Goal: Task Accomplishment & Management: Complete application form

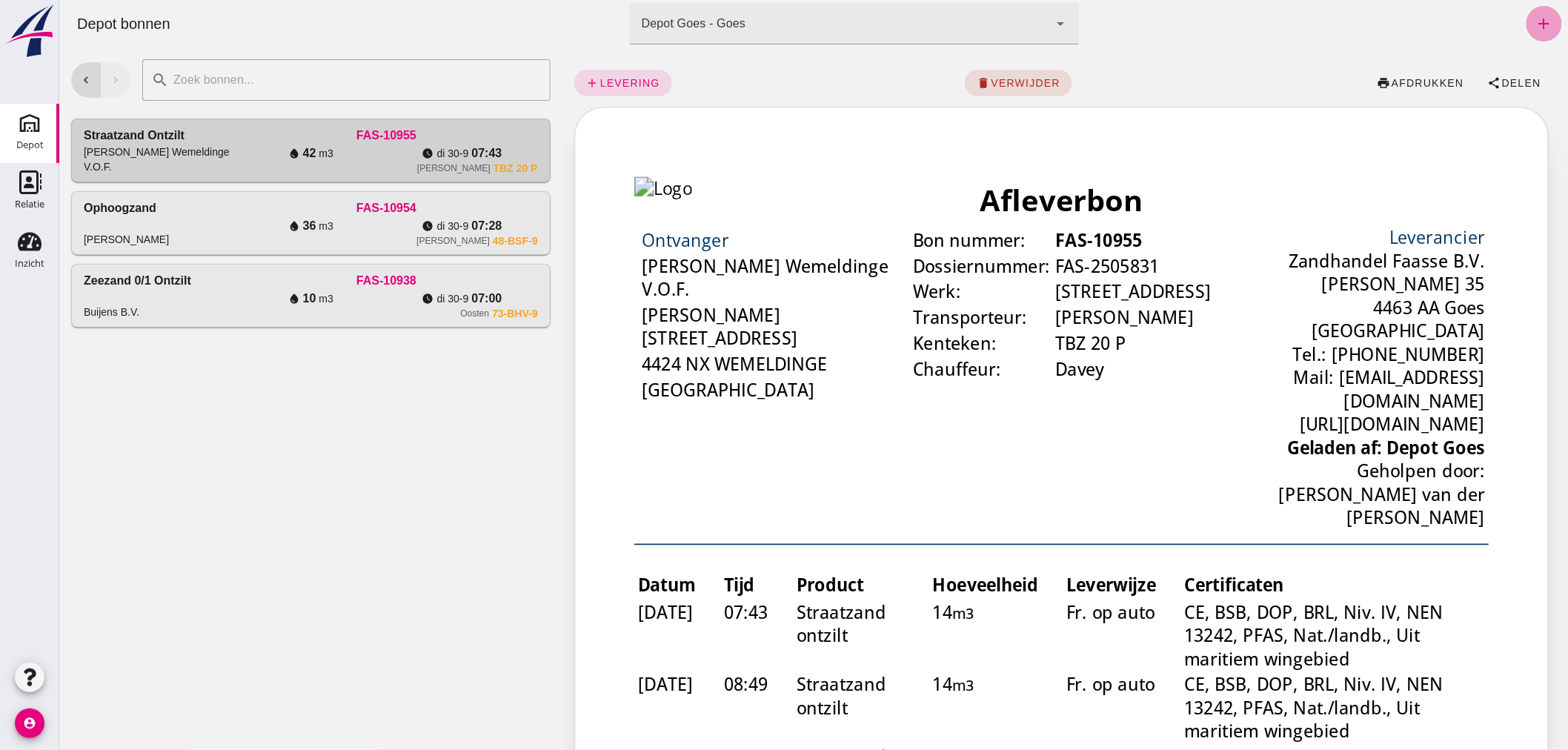
click at [1539, 23] on icon "add" at bounding box center [1543, 23] width 18 height 18
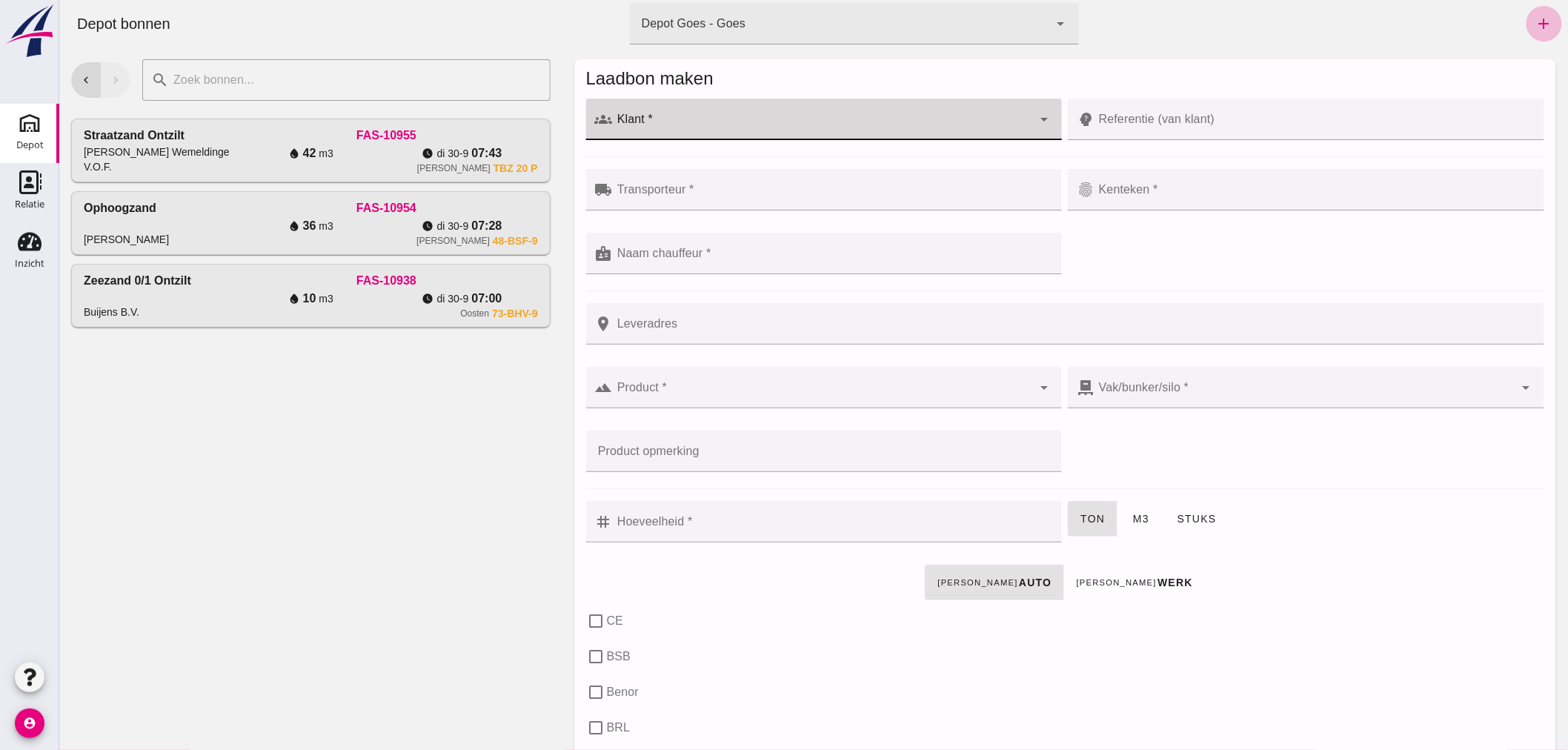
click at [772, 120] on input "Klant *" at bounding box center [822, 127] width 420 height 18
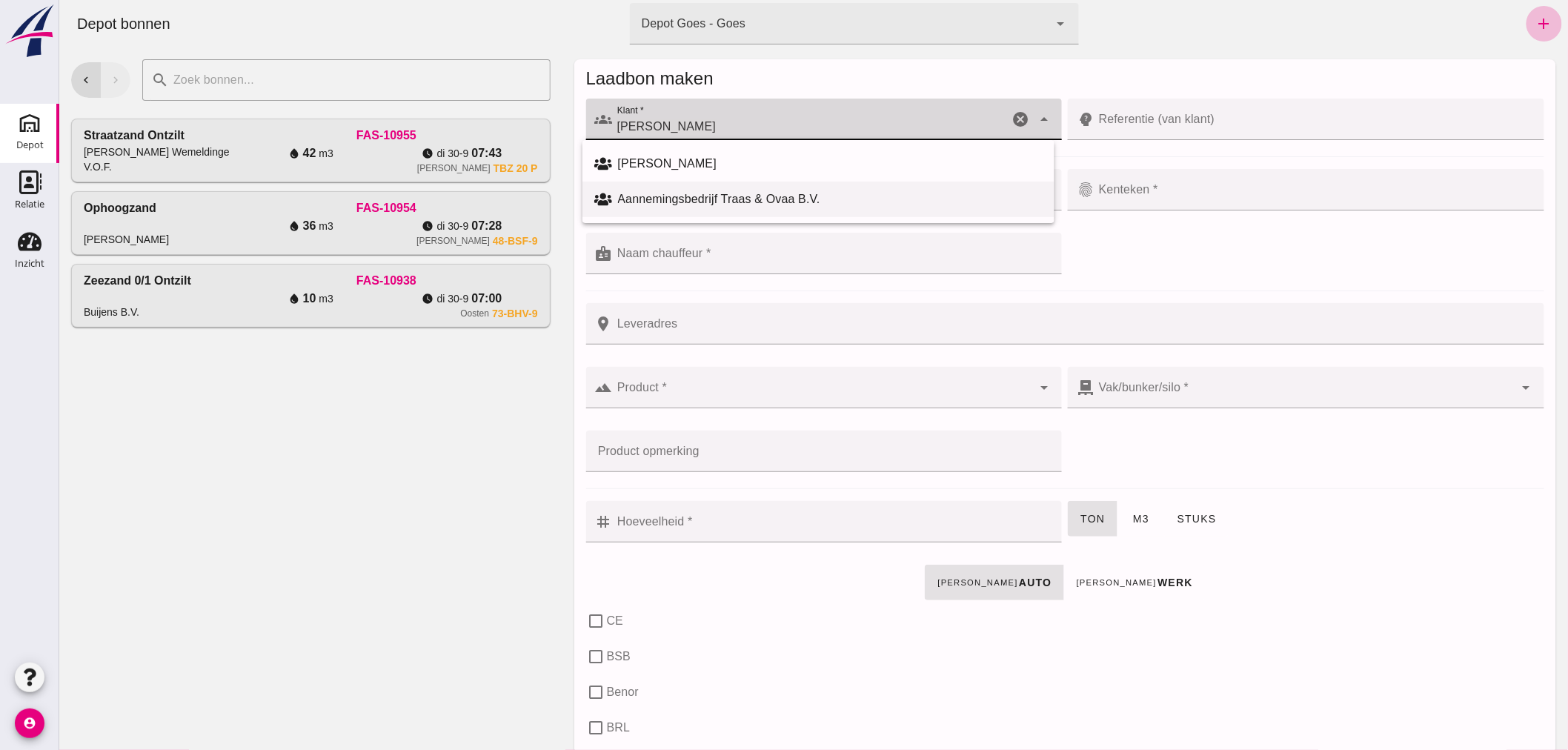
click at [664, 196] on div "Aannemingsbedrijf Traas & Ovaa B.V." at bounding box center [830, 199] width 425 height 18
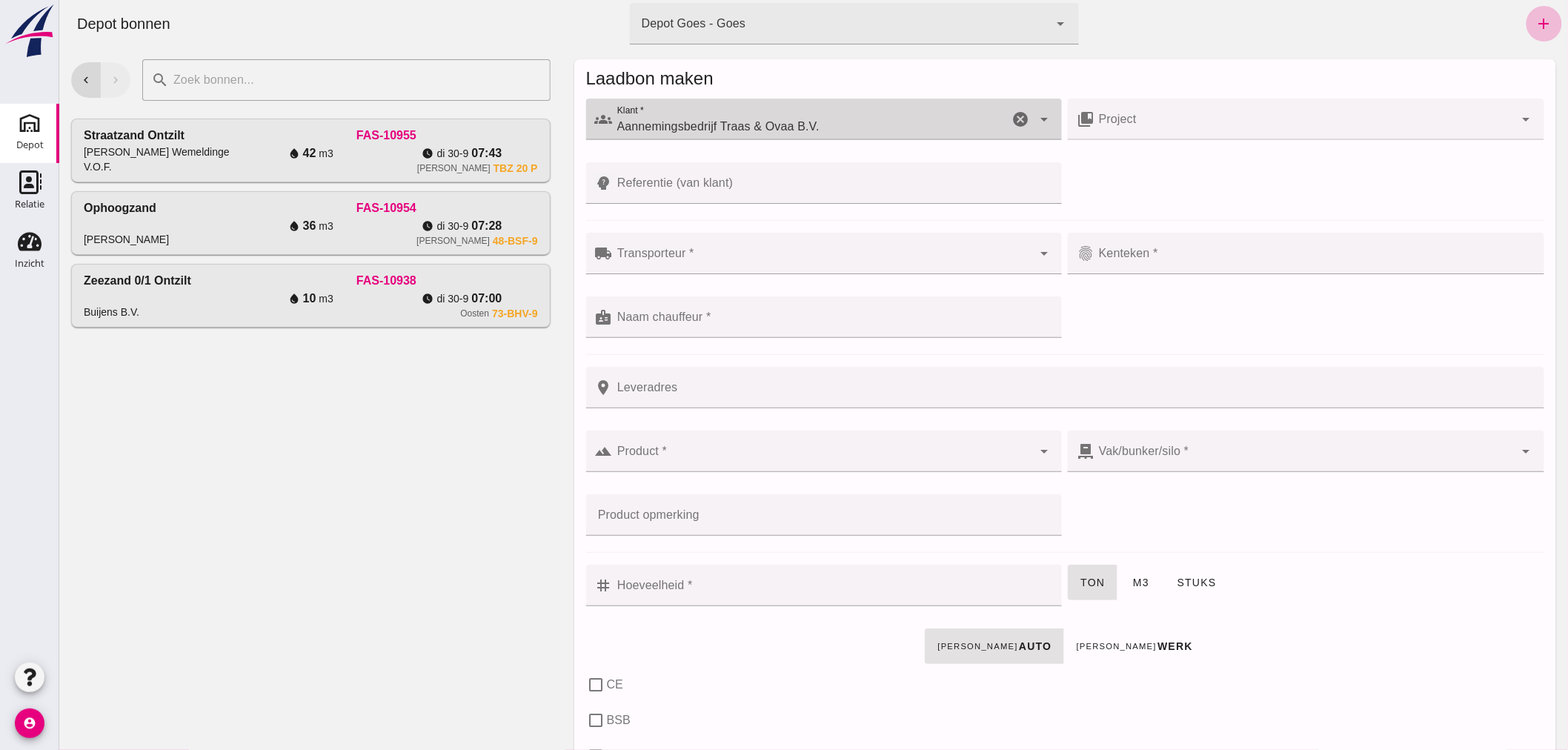
type input "Aannemingsbedrijf Traas & Ovaa B.V."
click at [709, 258] on input "Transporteur *" at bounding box center [822, 261] width 420 height 18
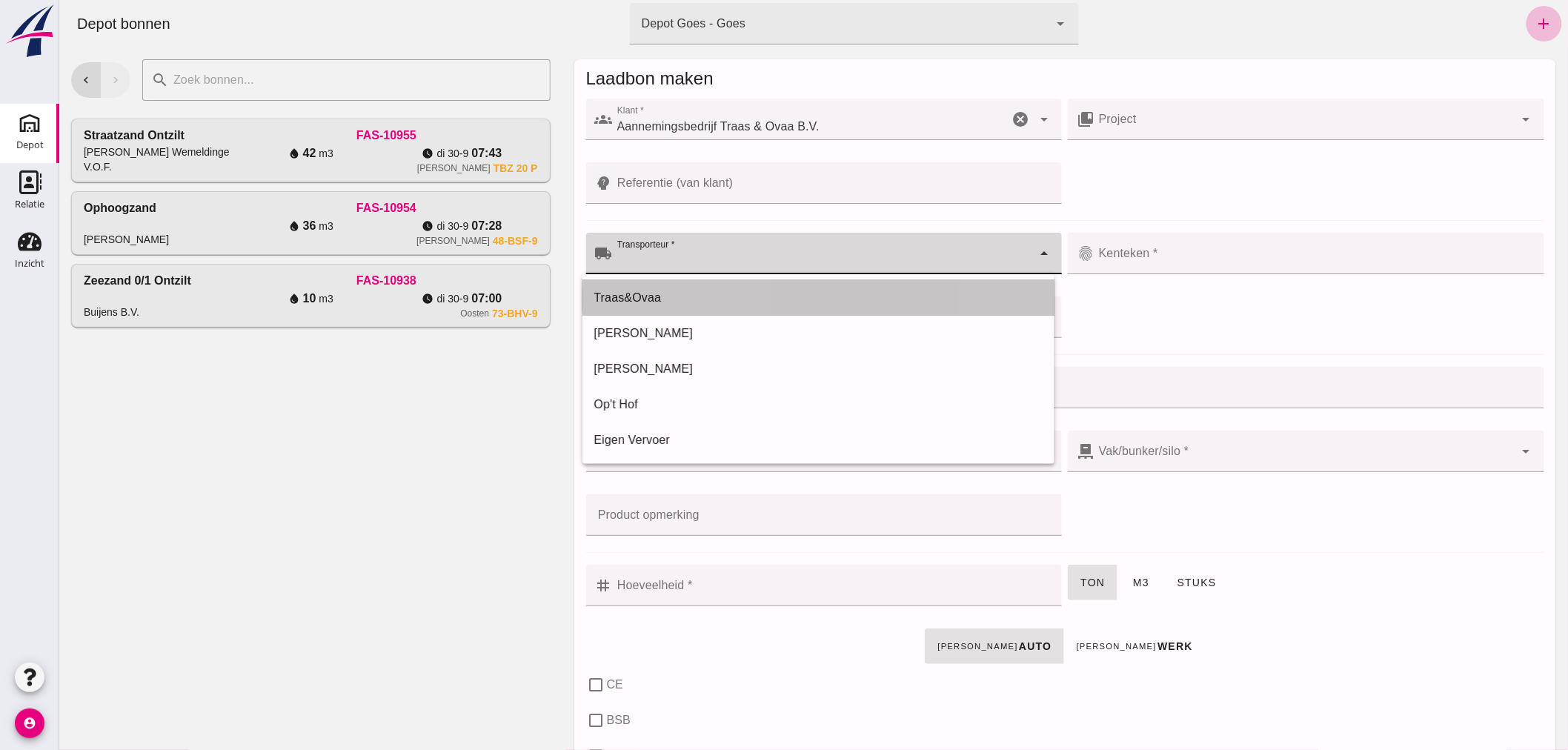
drag, startPoint x: 689, startPoint y: 292, endPoint x: 864, endPoint y: 279, distance: 175.5
click at [693, 292] on div "Traas&Ovaa" at bounding box center [817, 297] width 448 height 18
type input "Traas&Ovaa"
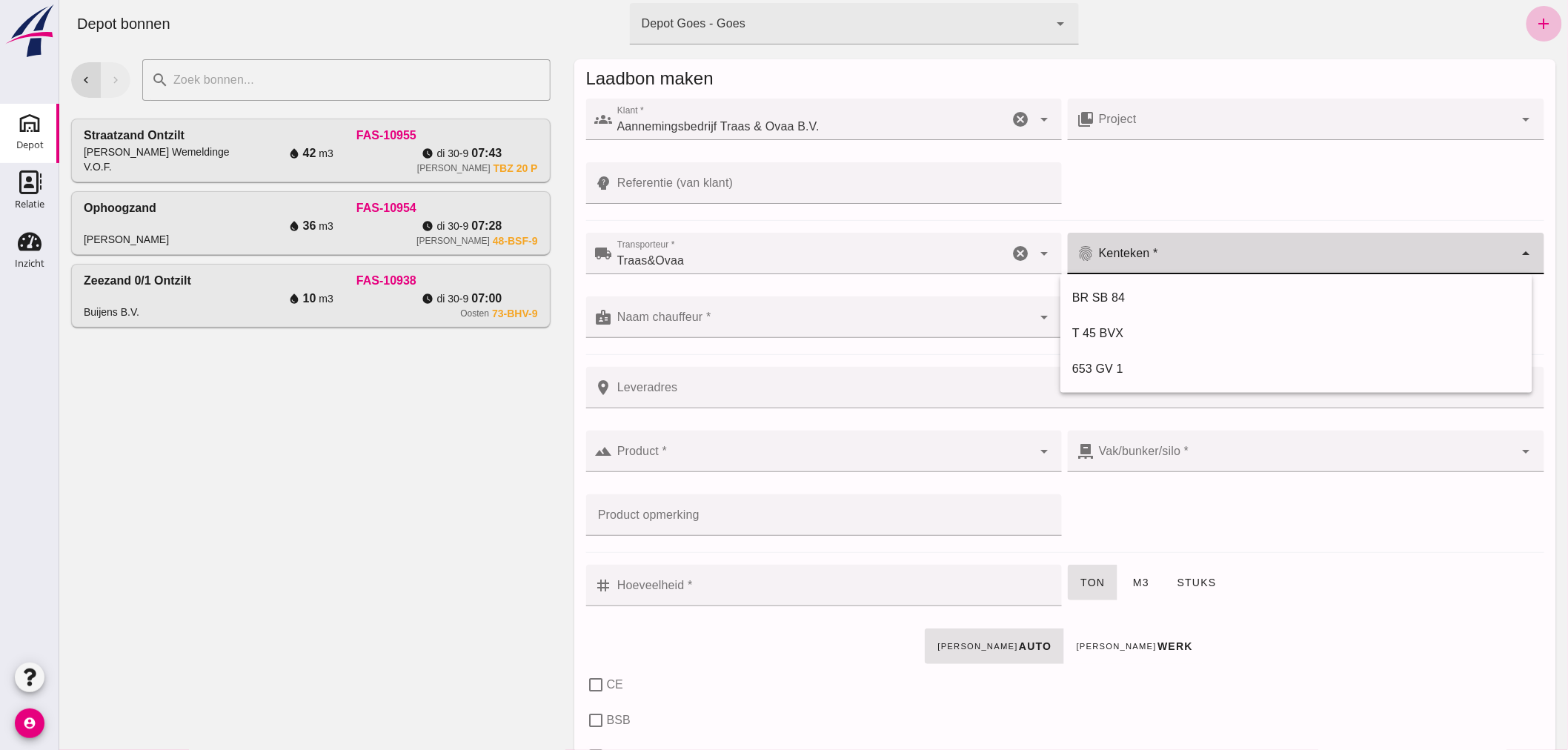
click at [1174, 254] on input "Kenteken *" at bounding box center [1304, 261] width 420 height 18
type input "03-BJK-3"
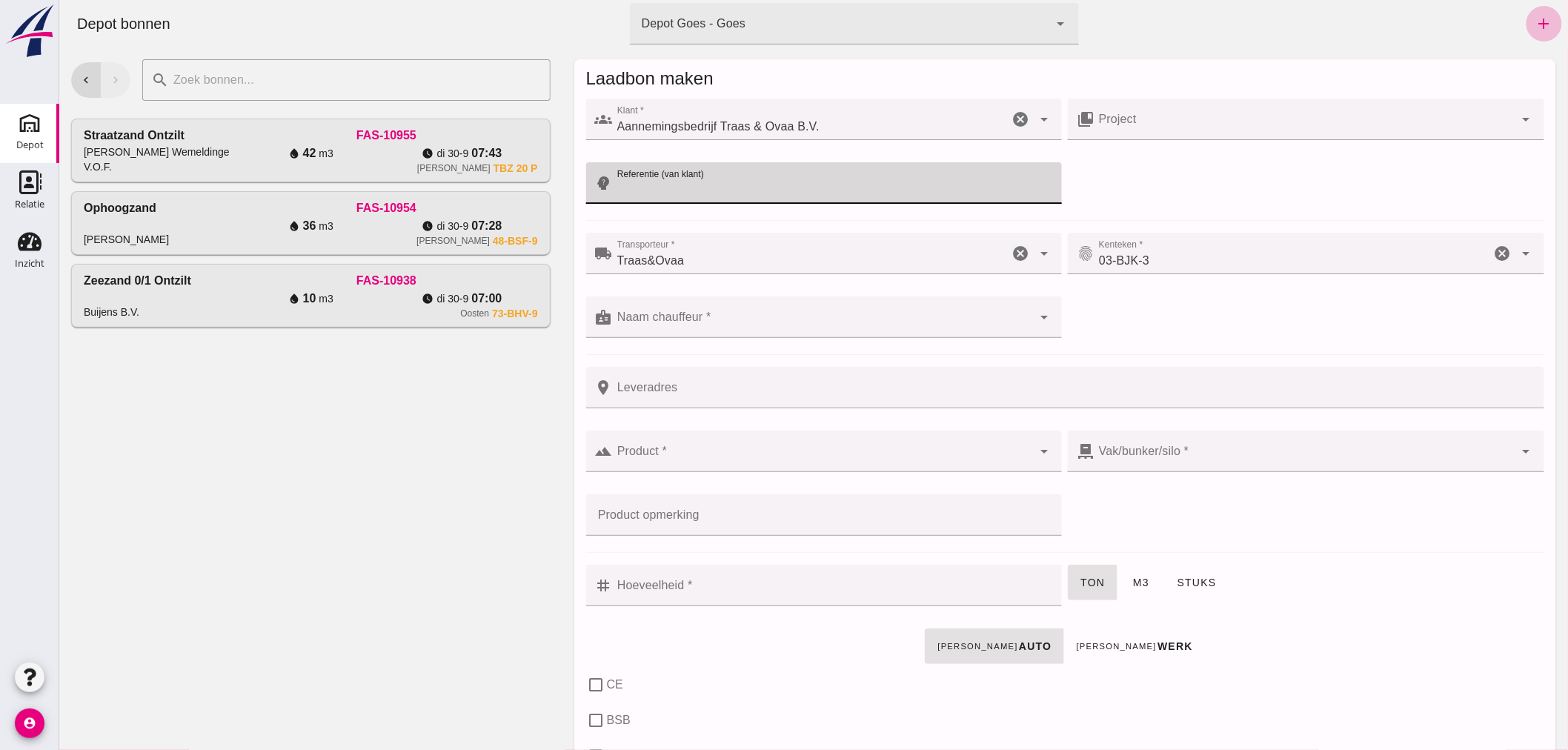
click at [755, 176] on input "Referentie (van klant)" at bounding box center [832, 183] width 441 height 42
type input "0"
type input "I24044 [GEOGRAPHIC_DATA]"
click at [734, 309] on div at bounding box center [822, 317] width 420 height 42
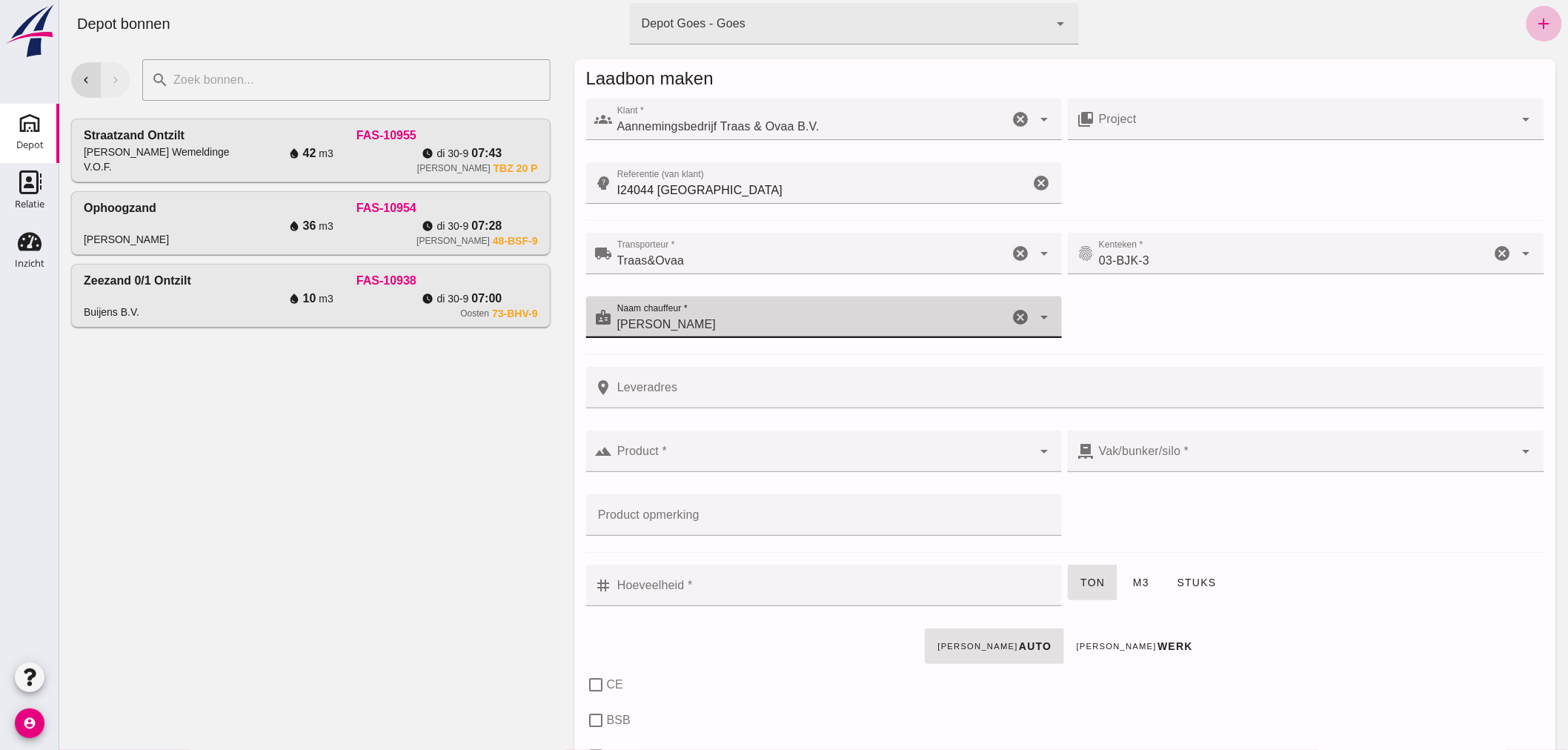
type input "[PERSON_NAME]"
click at [733, 386] on input "Leveradres" at bounding box center [1073, 388] width 922 height 42
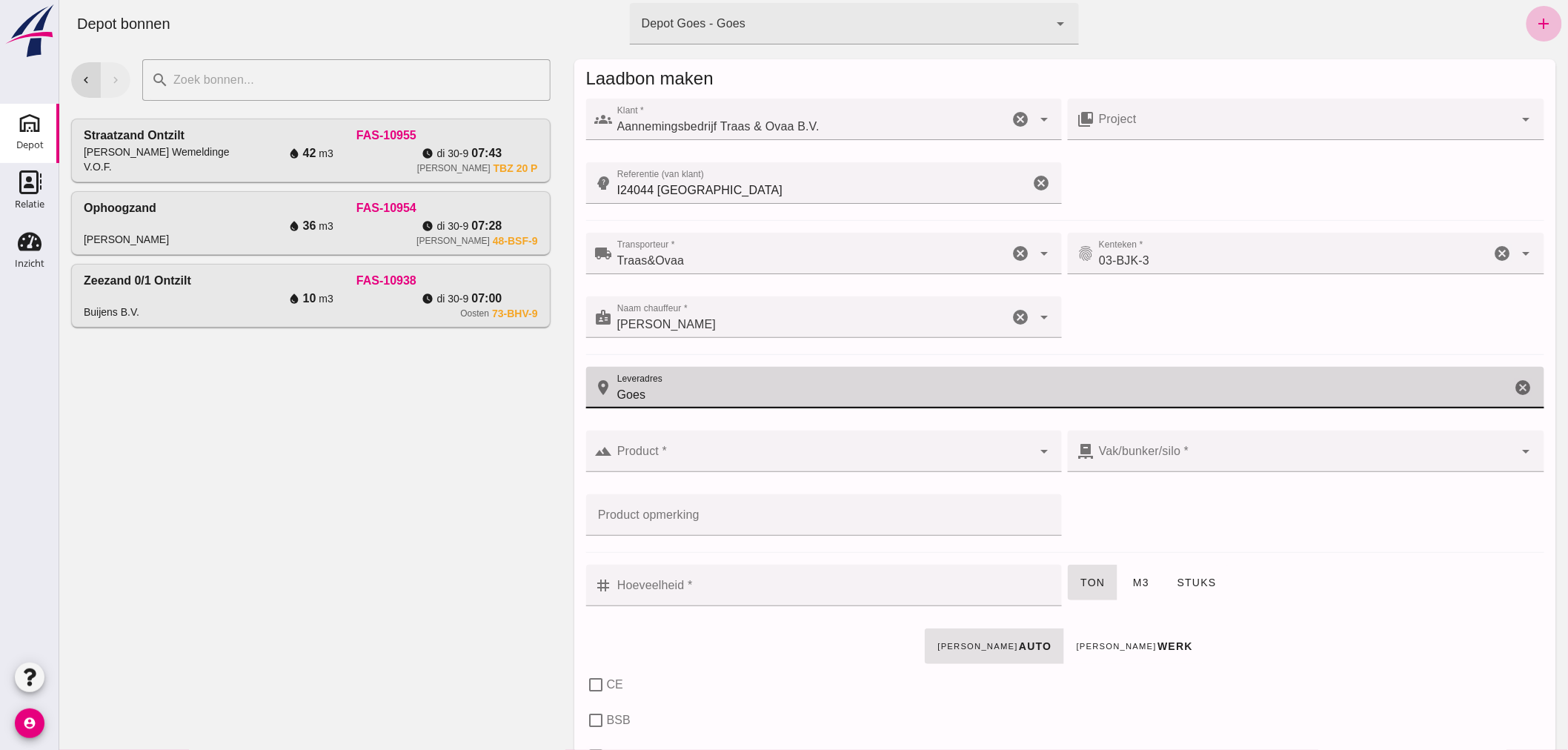
drag, startPoint x: 654, startPoint y: 395, endPoint x: 584, endPoint y: 376, distance: 72.5
click at [585, 376] on div "place Leveradres Leveradres Goes cancel" at bounding box center [1064, 388] width 958 height 42
type input "[GEOGRAPHIC_DATA]"
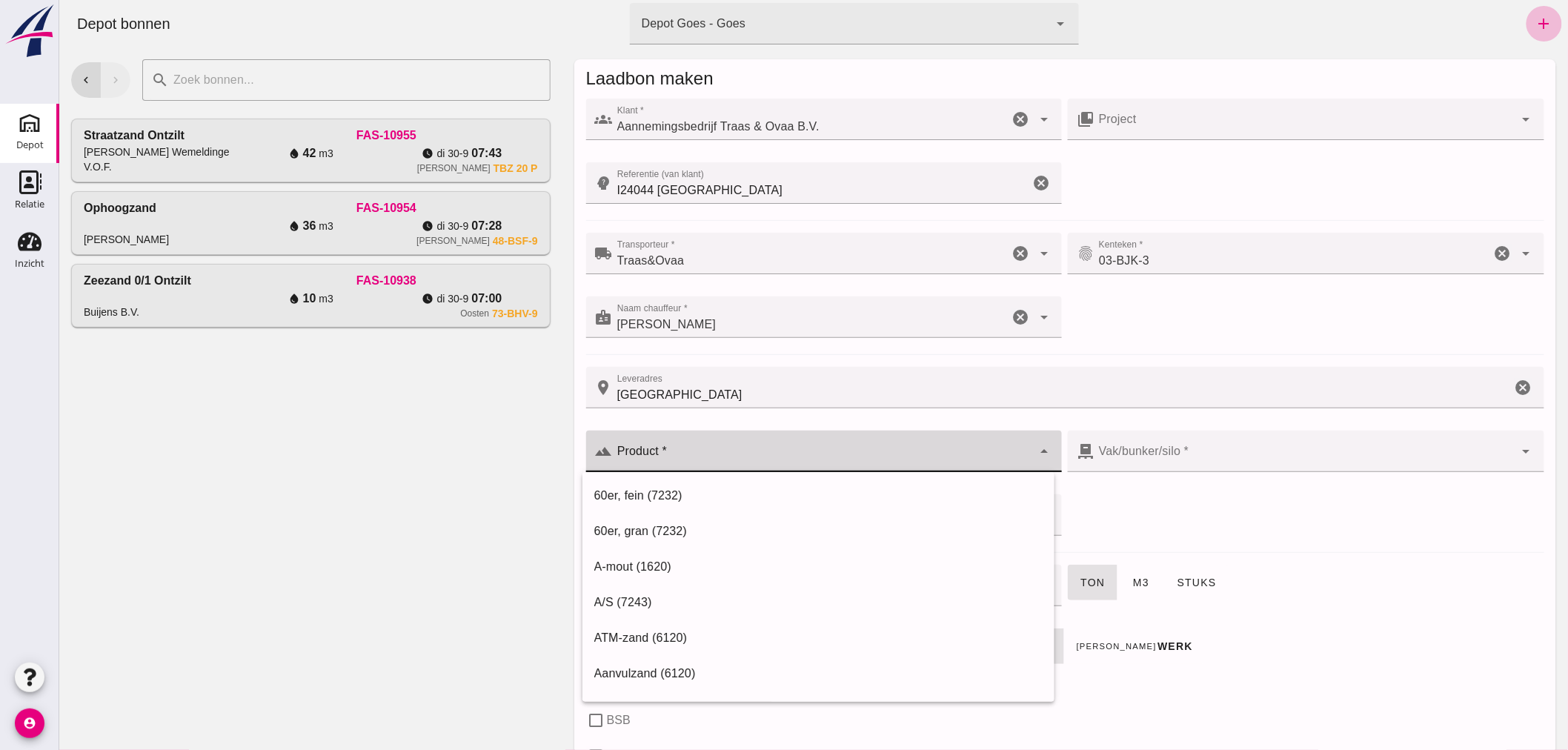
click at [684, 447] on div at bounding box center [822, 452] width 420 height 42
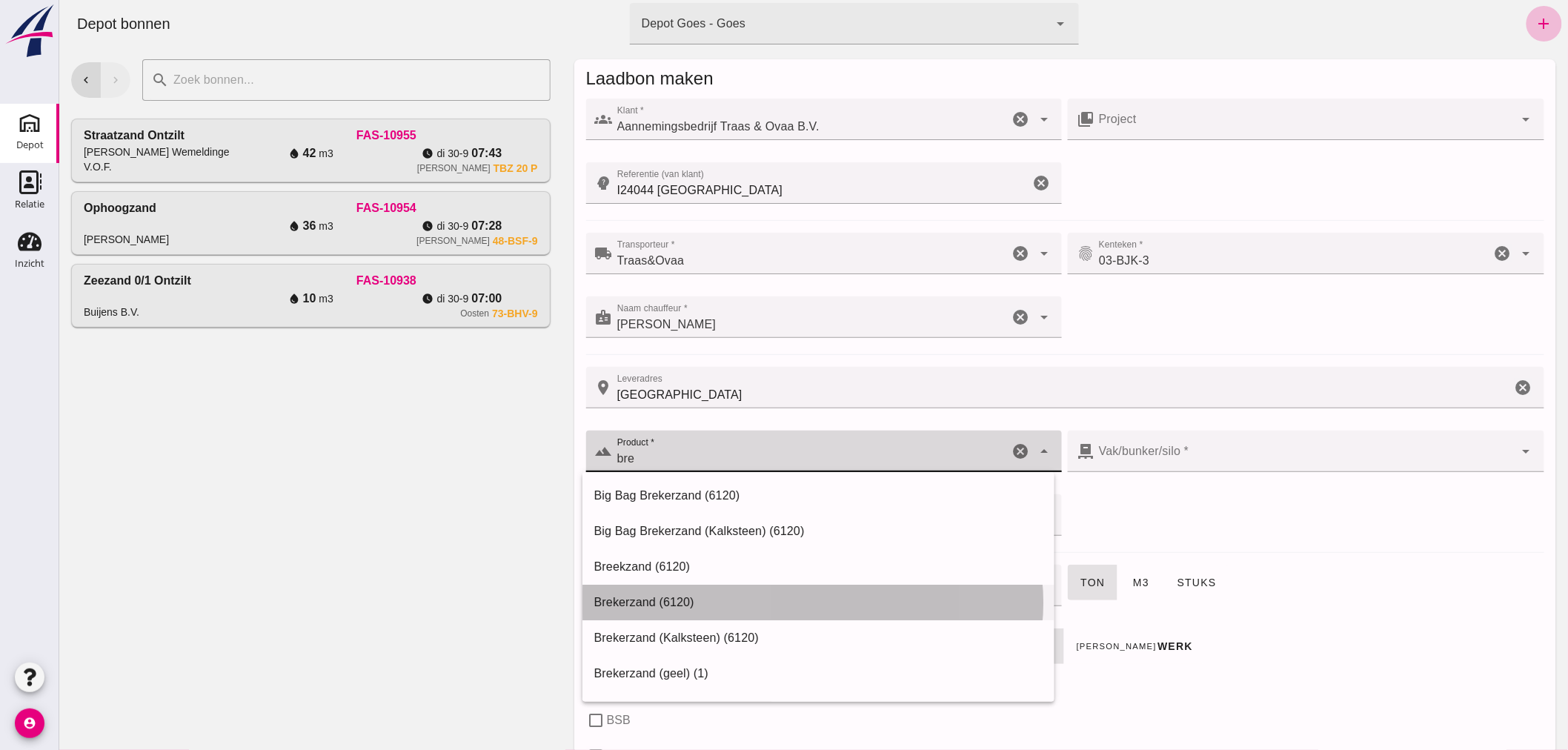
click at [651, 598] on div "Brekerzand (6120)" at bounding box center [817, 603] width 448 height 18
type input "Brekerzand (6120)"
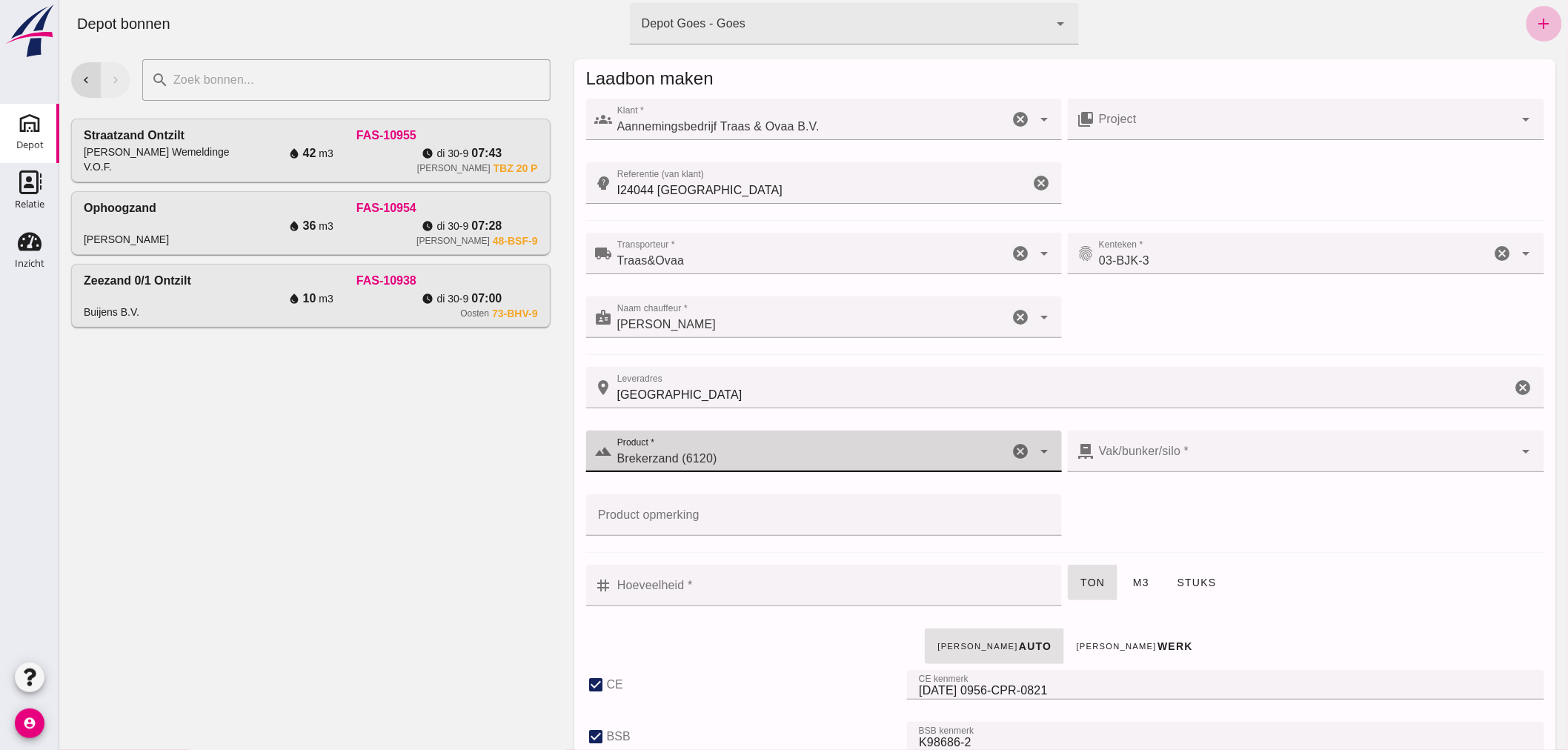
checkbox input "true"
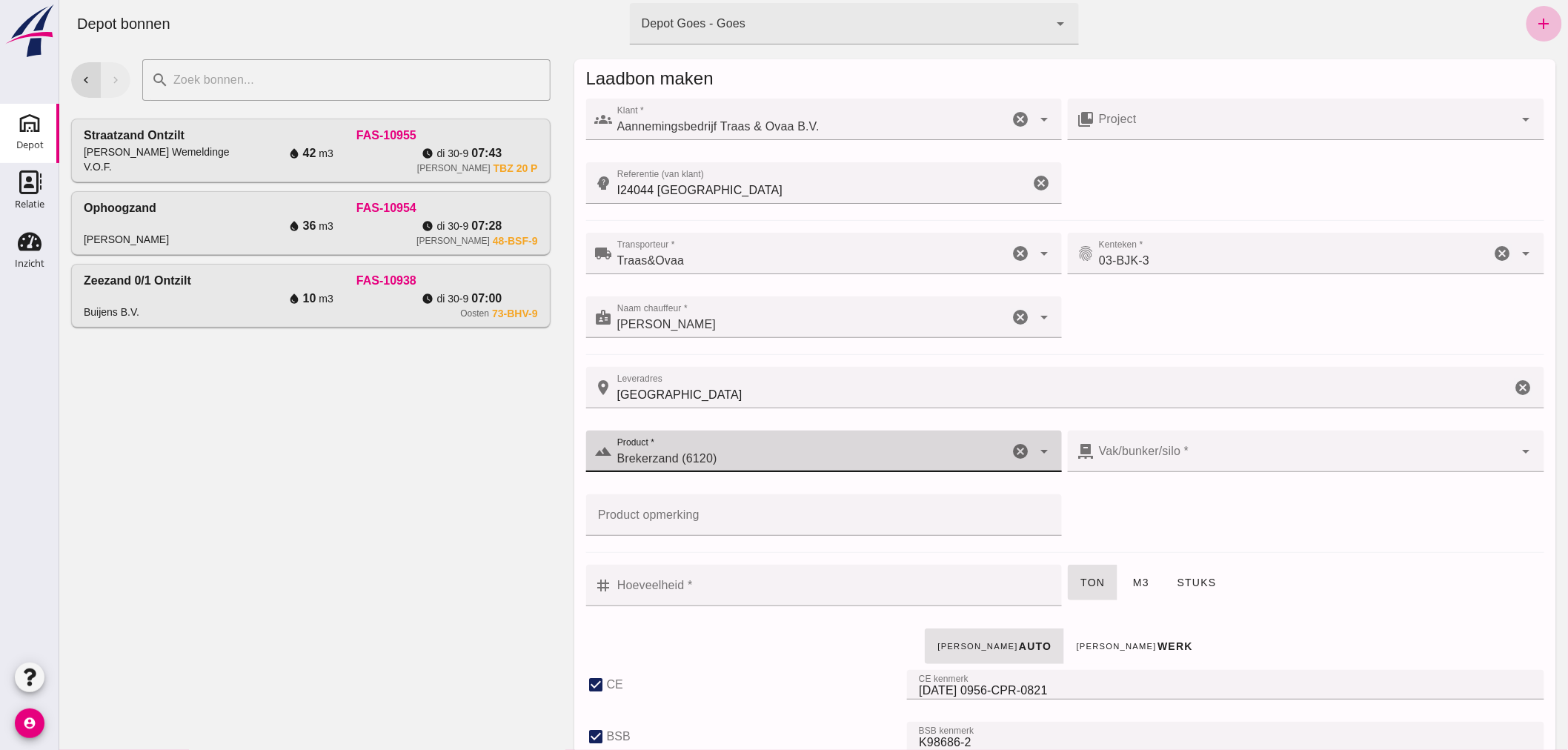
checkbox input "true"
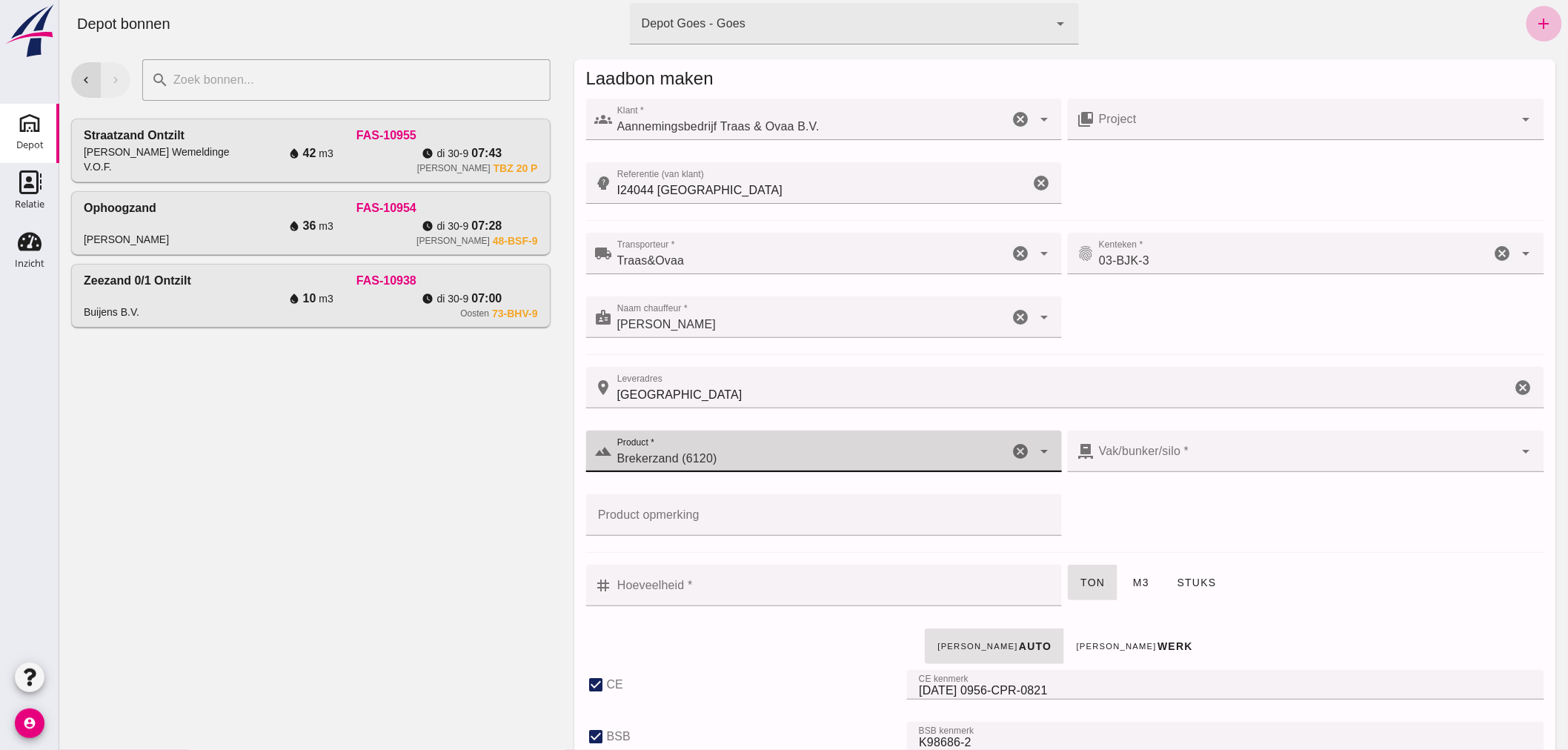
type input "300"
type input "Brekerzand (6120)"
click at [804, 593] on input "Hoeveelheid *" at bounding box center [832, 585] width 441 height 42
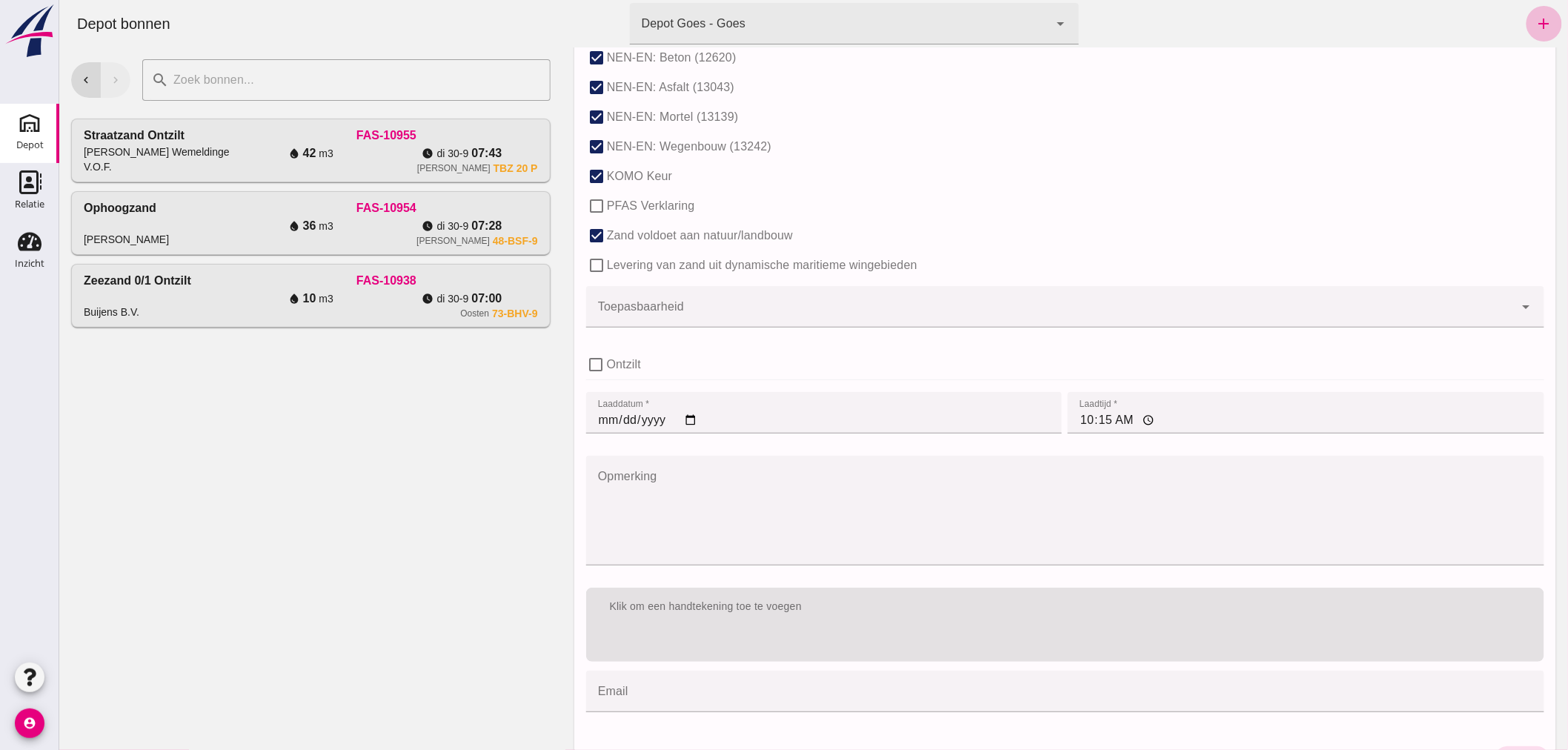
scroll to position [910, 0]
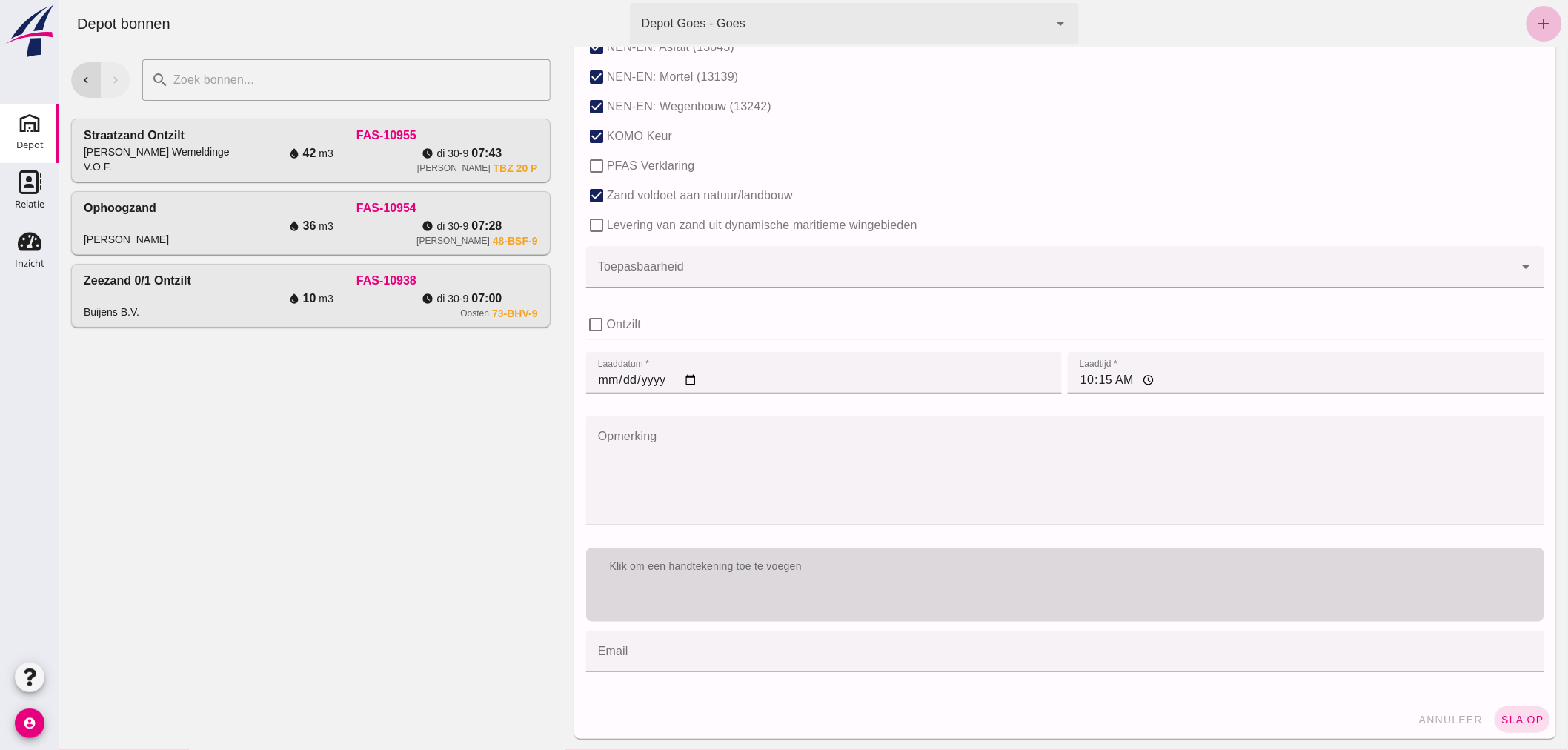
type input "2.9"
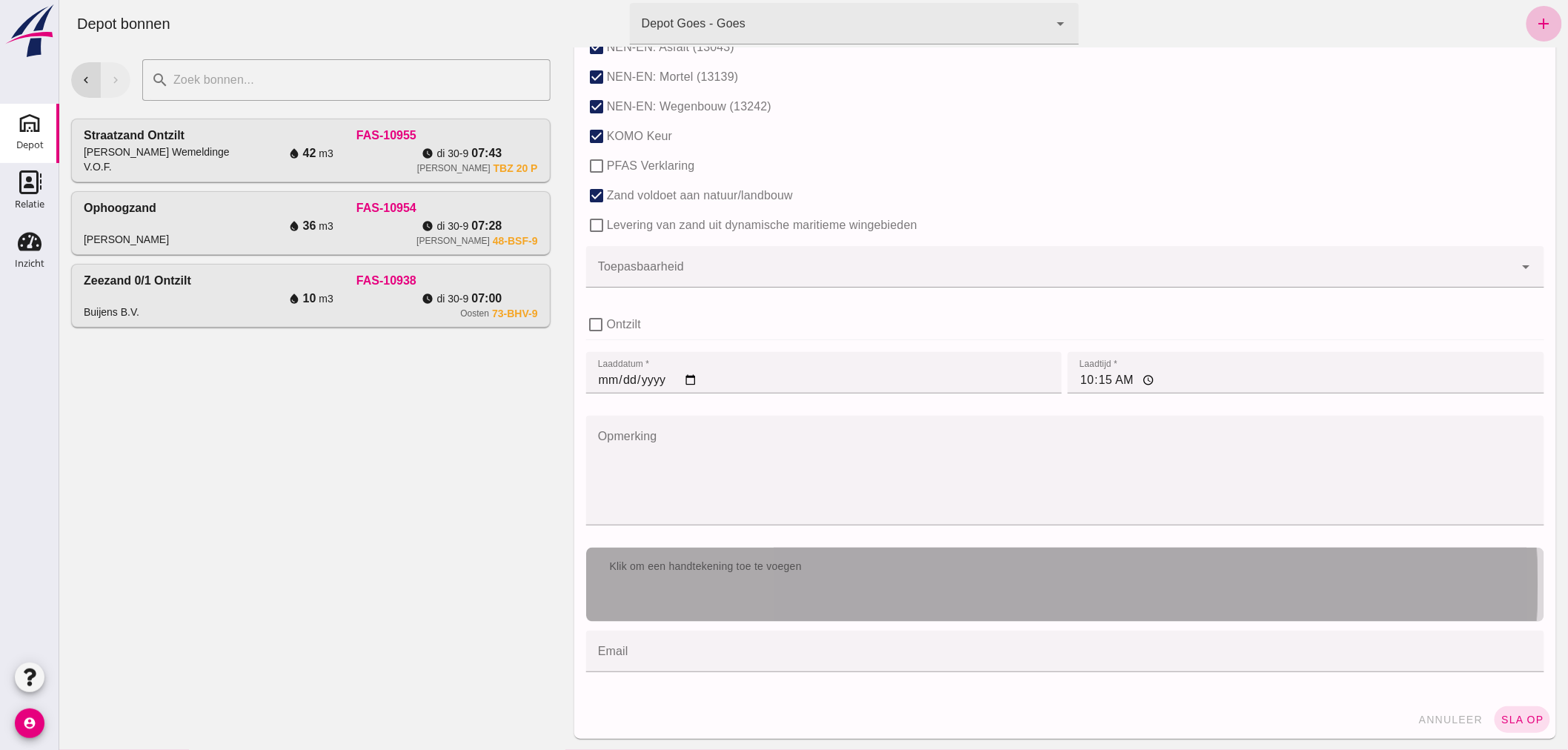
click at [947, 585] on div "Klik om een handtekening toe te voegen" at bounding box center [1064, 584] width 958 height 74
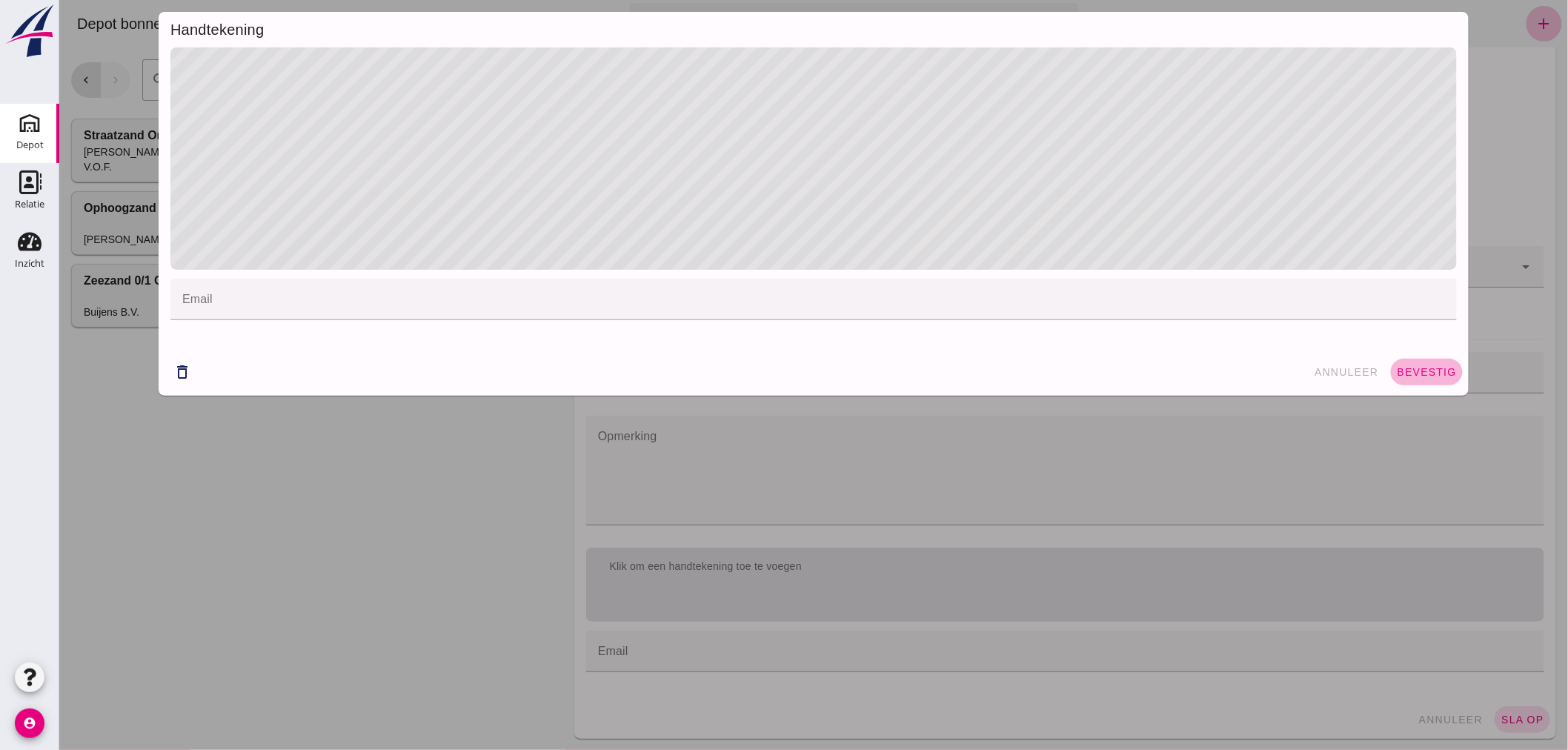
click at [1416, 373] on span "bevestig" at bounding box center [1426, 372] width 60 height 12
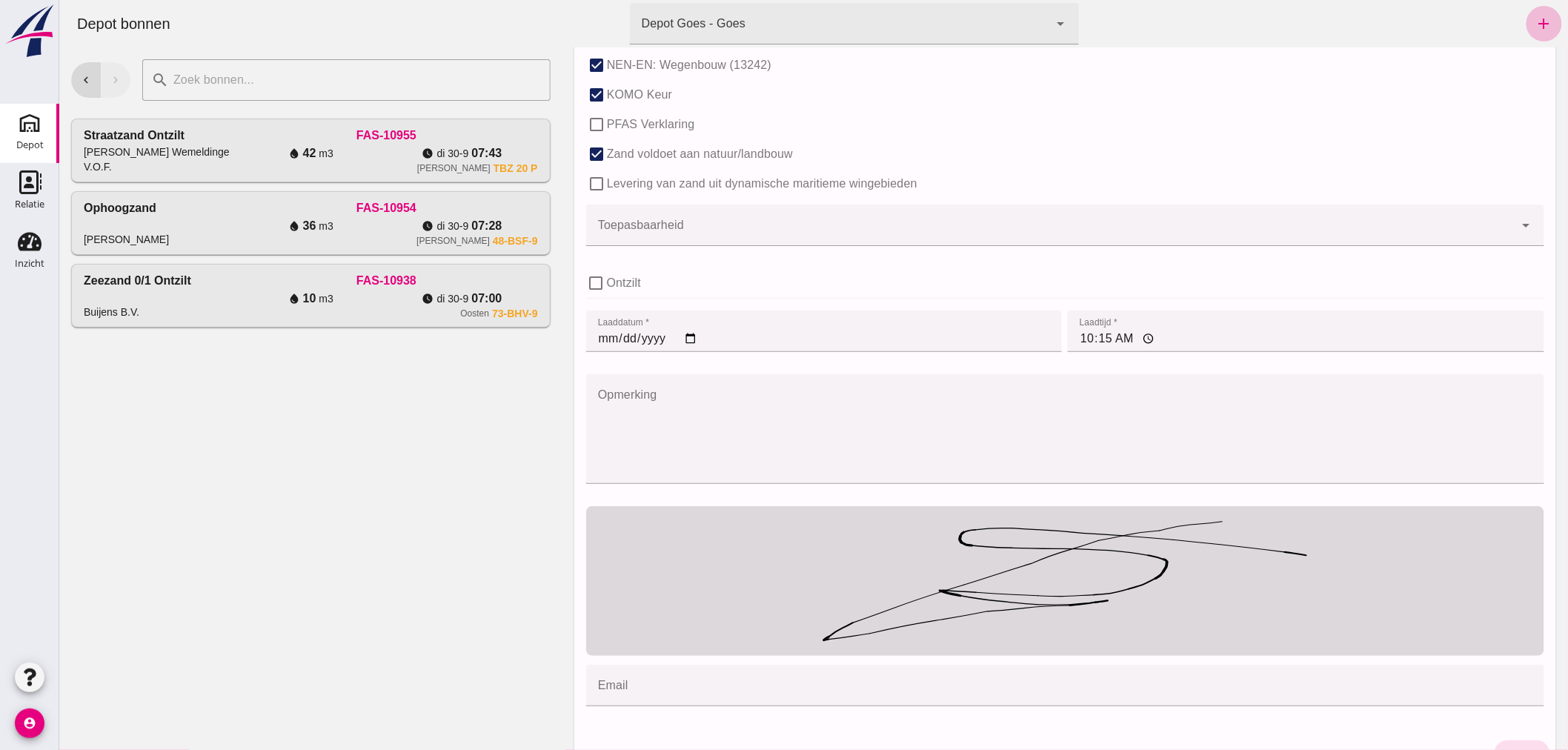
scroll to position [987, 0]
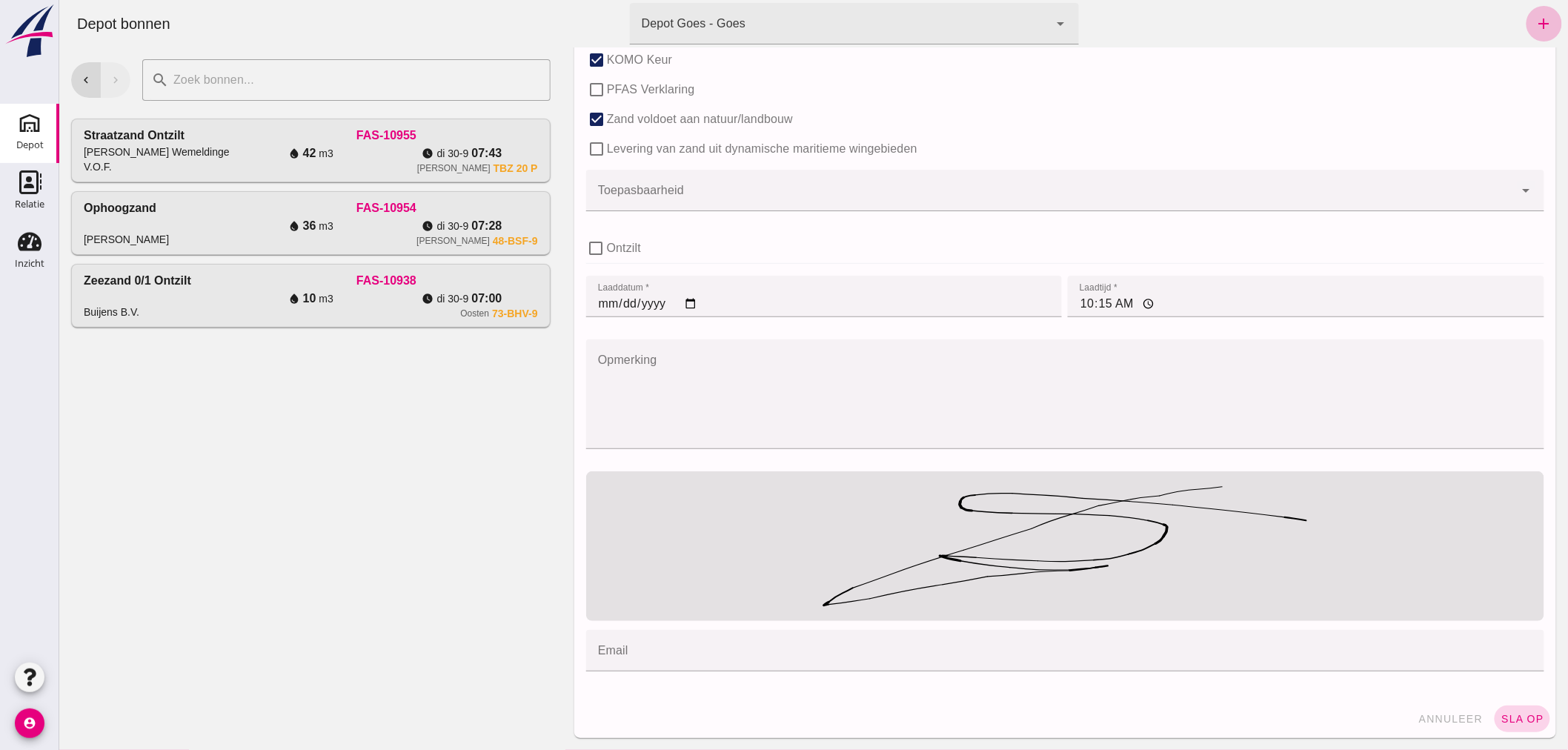
click at [1502, 716] on span "sla op" at bounding box center [1521, 719] width 43 height 12
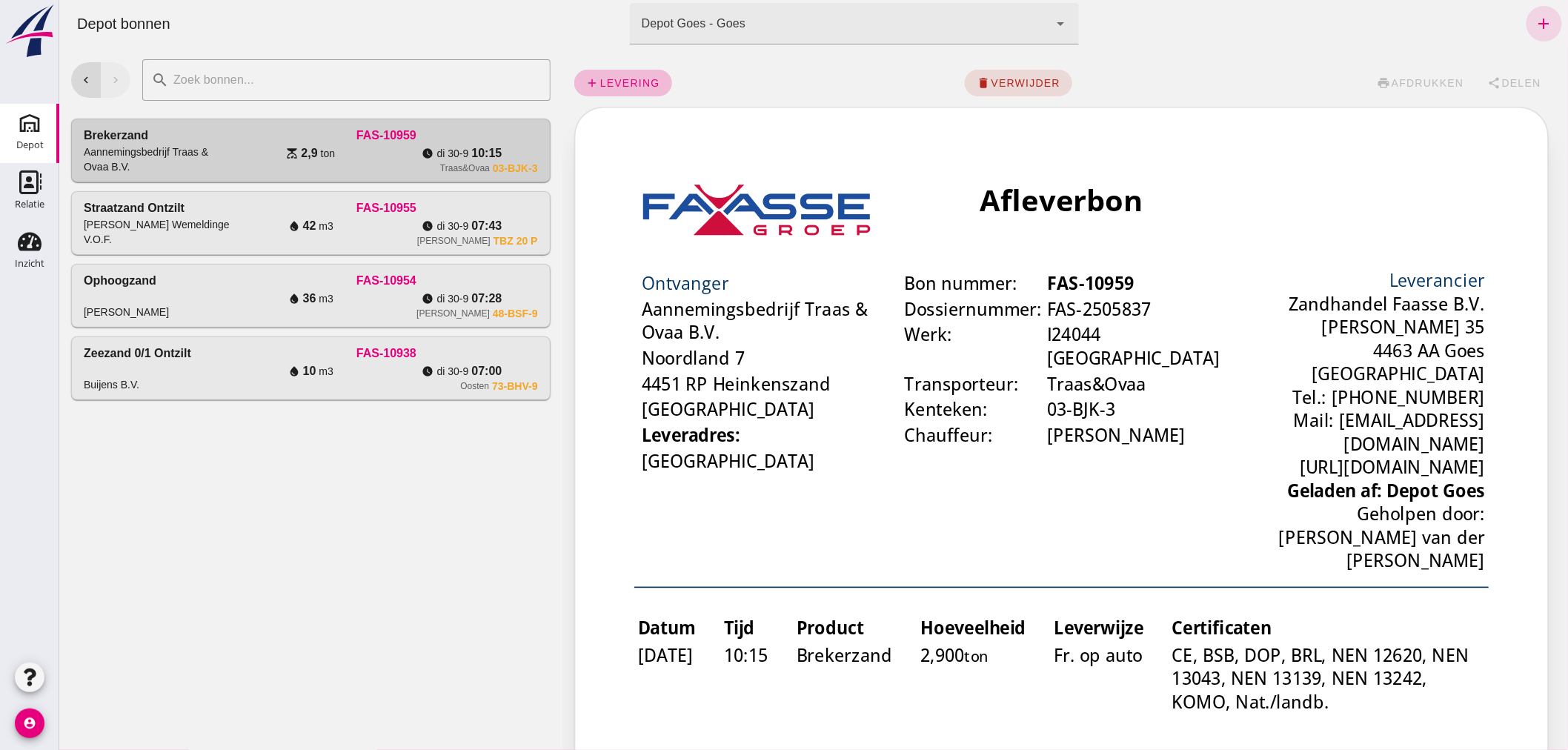
scroll to position [0, 0]
